Goal: Complete application form

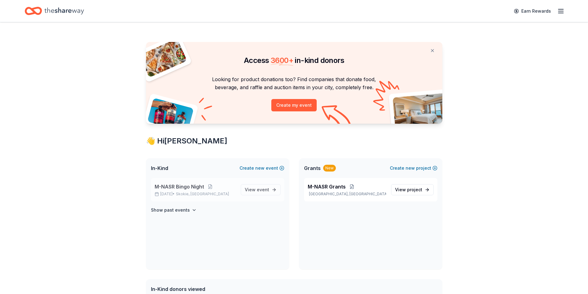
click at [180, 189] on span "M-NASR Bingo Night" at bounding box center [179, 186] width 49 height 7
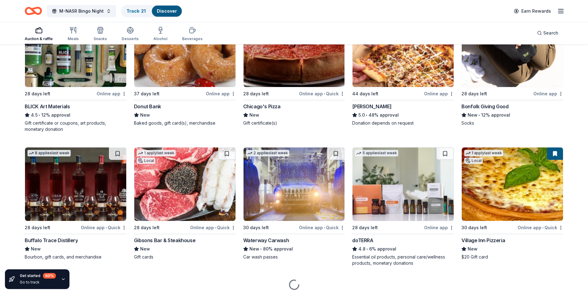
scroll to position [1444, 0]
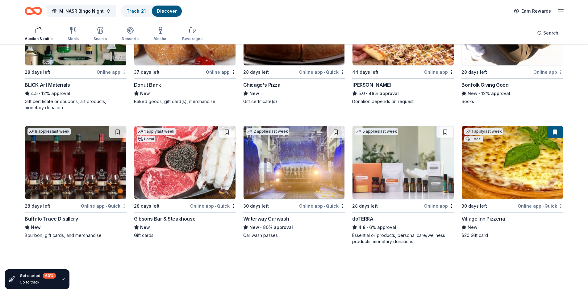
click at [273, 181] on img at bounding box center [294, 162] width 101 height 73
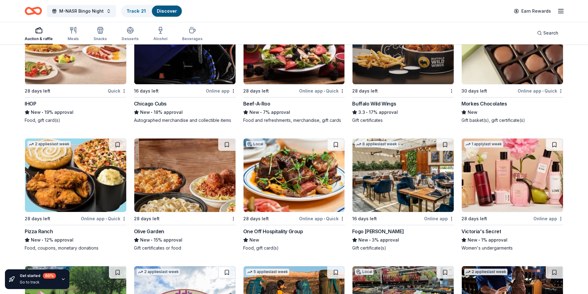
scroll to position [3924, 0]
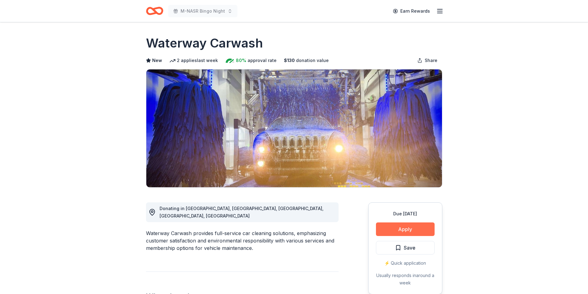
click at [400, 230] on button "Apply" at bounding box center [405, 230] width 59 height 14
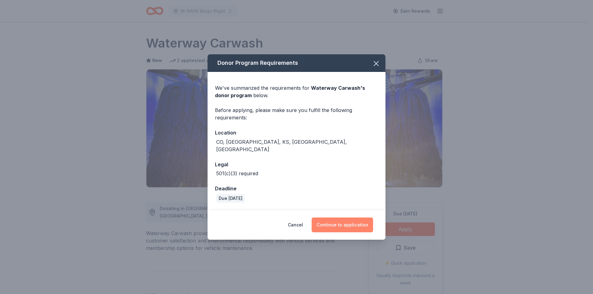
click at [334, 221] on button "Continue to application" at bounding box center [342, 225] width 61 height 15
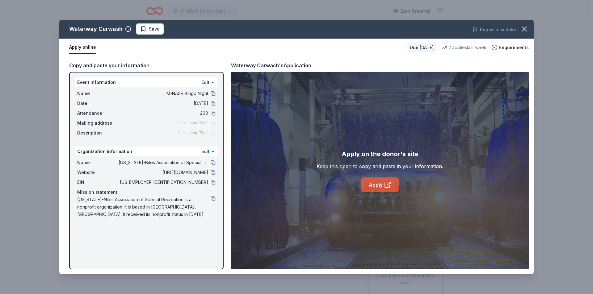
click at [378, 184] on link "Apply" at bounding box center [379, 185] width 37 height 15
